Goal: Check status: Check status

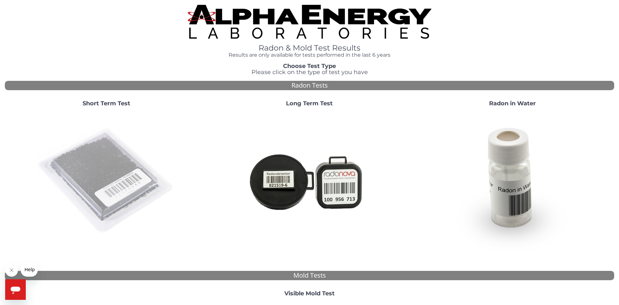
click at [105, 162] on img at bounding box center [106, 181] width 139 height 139
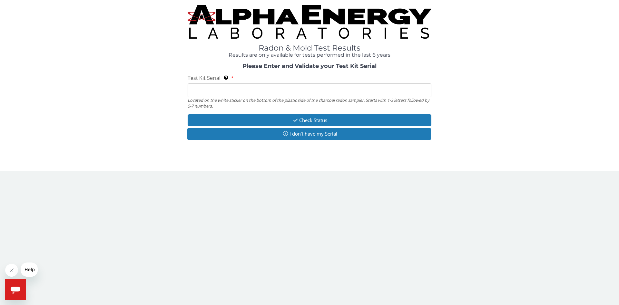
click at [210, 89] on input "Test Kit Serial Located on the white sticker on the bottom of the plastic side …" at bounding box center [310, 90] width 244 height 14
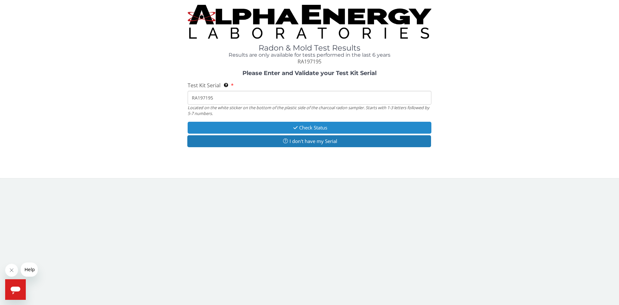
type input "RA197195"
click at [290, 128] on button "Check Status" at bounding box center [310, 128] width 244 height 12
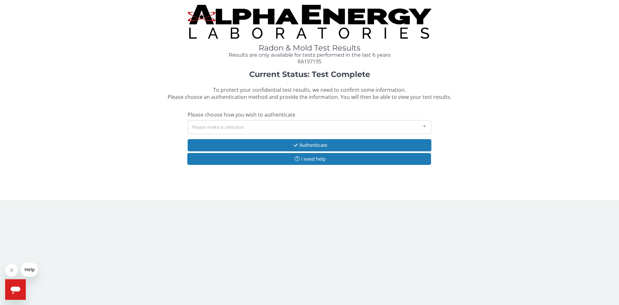
click at [268, 129] on div "Please make a selection" at bounding box center [310, 127] width 244 height 14
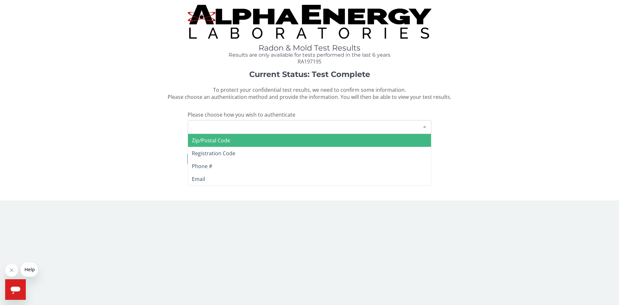
click at [248, 143] on span "Zip/Postal Code" at bounding box center [309, 140] width 243 height 13
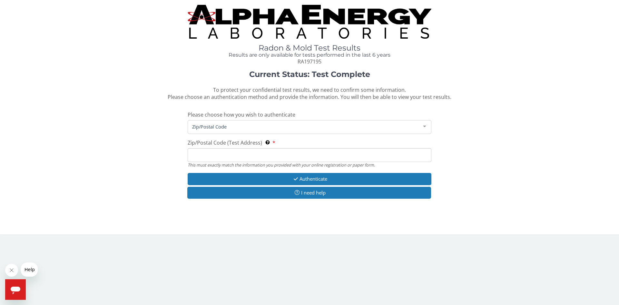
click at [242, 152] on input "Zip/Postal Code (Test Address) This must exactly match the information you prov…" at bounding box center [310, 155] width 244 height 14
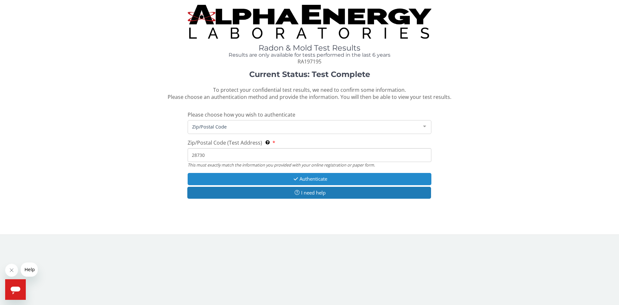
type input "28730"
click at [259, 182] on button "Authenticate" at bounding box center [310, 179] width 244 height 12
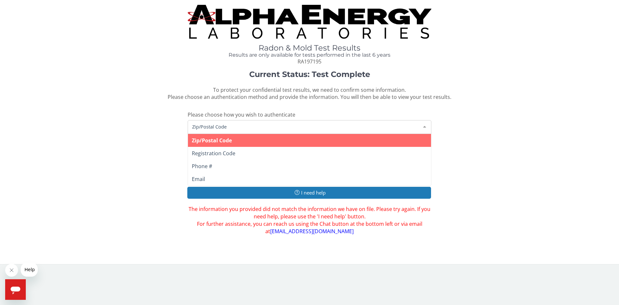
click at [229, 125] on span "Zip/Postal Code" at bounding box center [304, 126] width 228 height 7
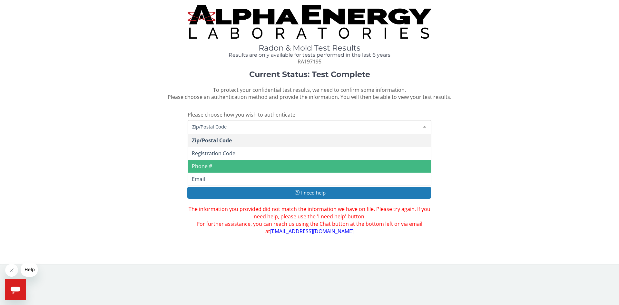
click at [222, 168] on span "Phone #" at bounding box center [309, 166] width 243 height 13
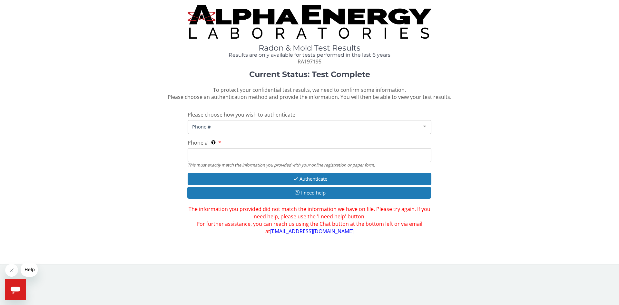
click at [223, 159] on input "Phone # This must exactly match the information you provided with your online r…" at bounding box center [310, 155] width 244 height 14
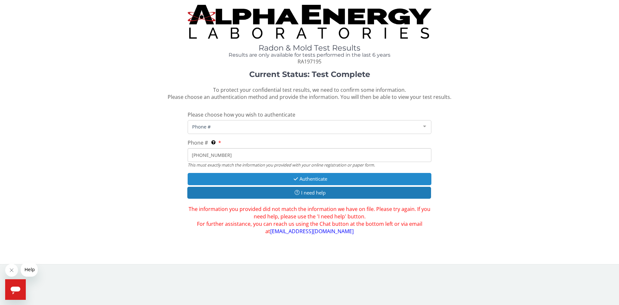
type input "[PHONE_NUMBER]"
click at [250, 180] on button "Authenticate" at bounding box center [310, 179] width 244 height 12
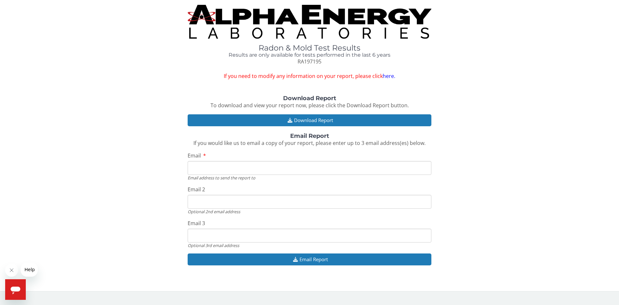
click at [250, 170] on input "Email" at bounding box center [310, 168] width 244 height 14
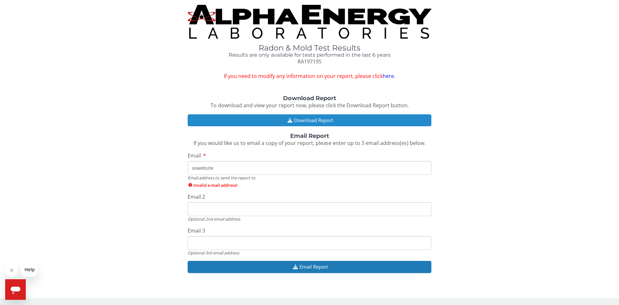
type input "sewebsite"
click at [275, 122] on button "Download Report" at bounding box center [310, 120] width 244 height 12
